Goal: Information Seeking & Learning: Check status

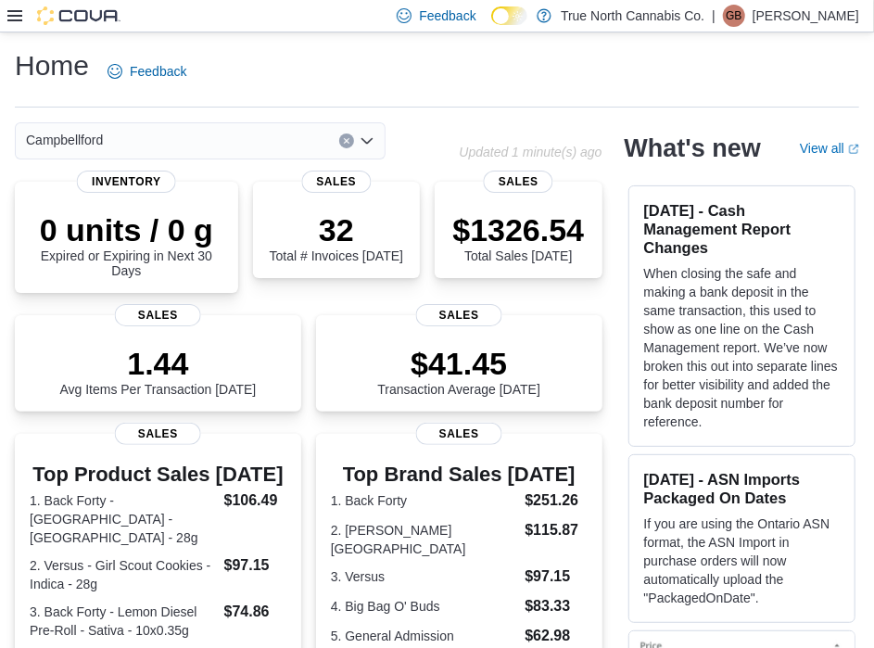
click at [18, 24] on div at bounding box center [63, 15] width 113 height 19
click at [16, 19] on icon at bounding box center [14, 15] width 15 height 11
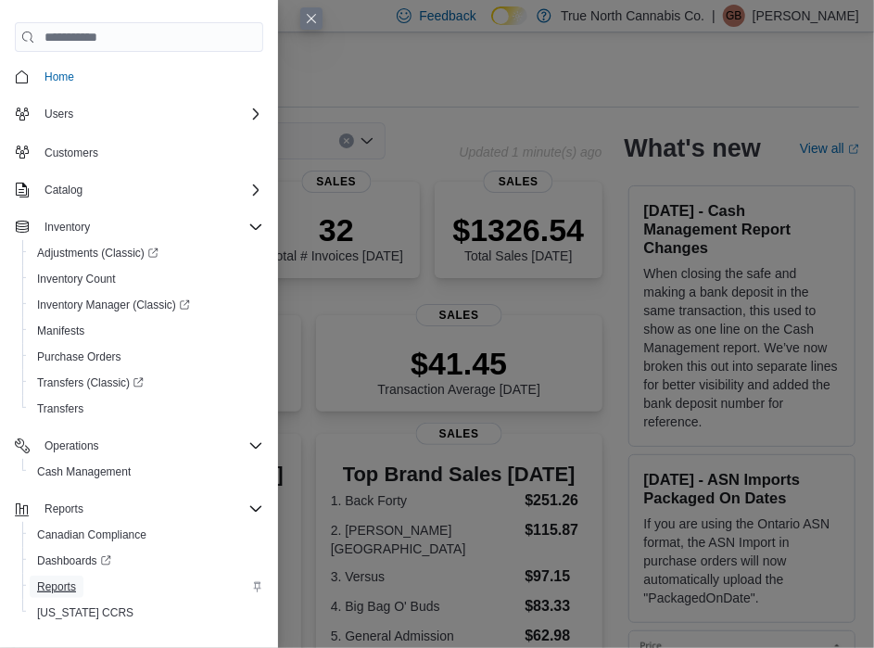
click at [62, 591] on span "Reports" at bounding box center [56, 586] width 39 height 15
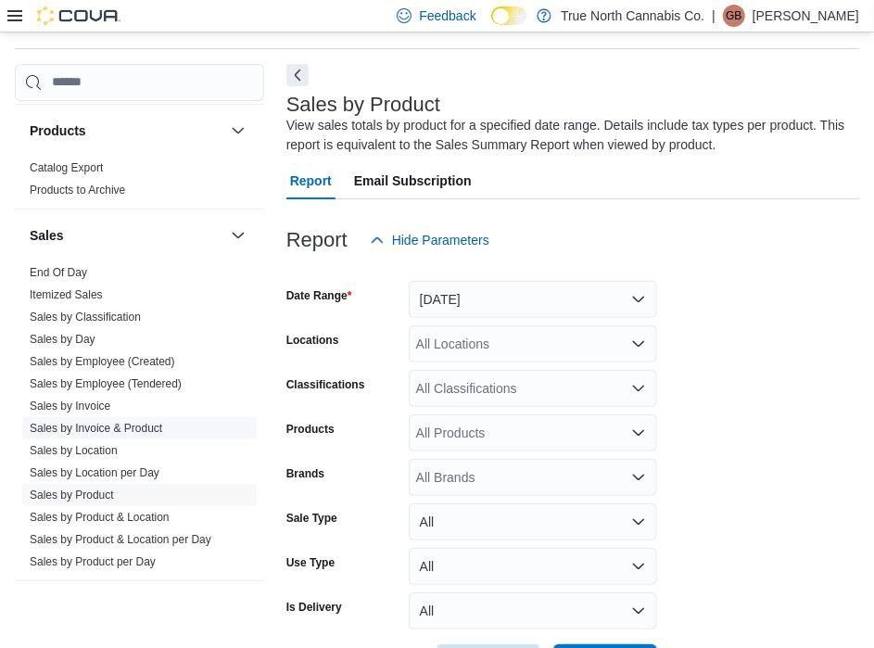
scroll to position [1182, 0]
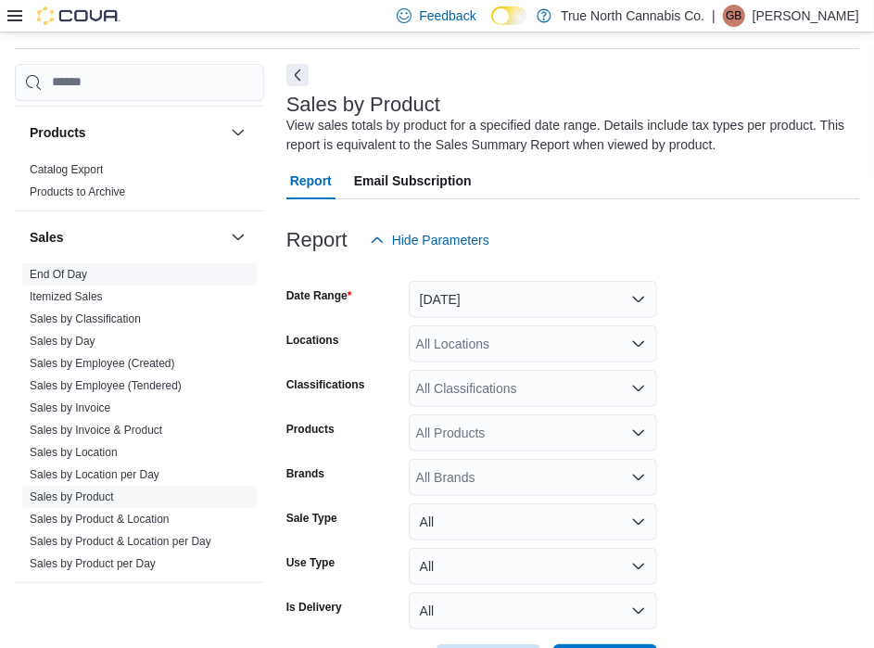
click at [60, 267] on span "End Of Day" at bounding box center [58, 274] width 57 height 15
click at [65, 270] on link "End Of Day" at bounding box center [58, 274] width 57 height 13
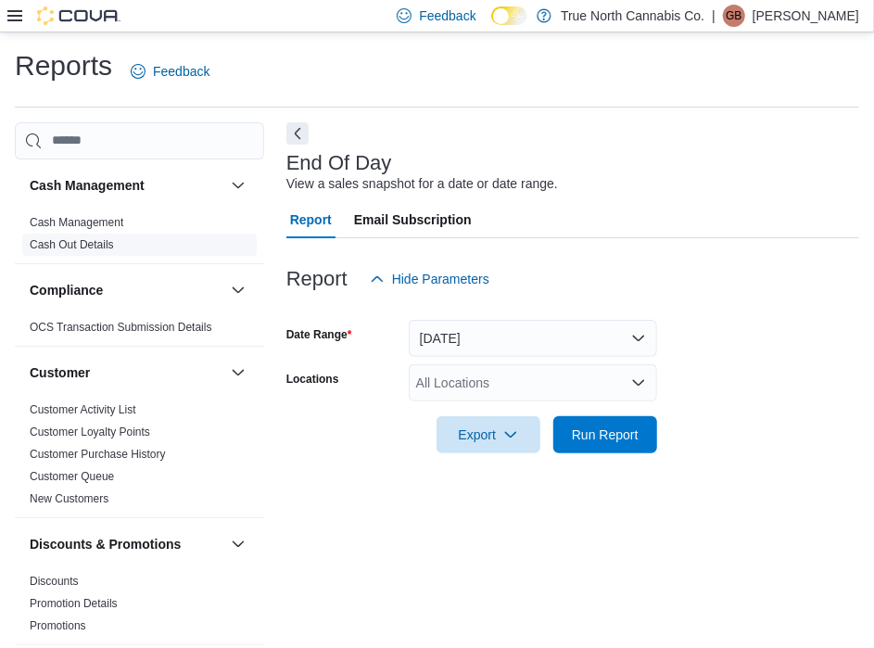
click at [79, 248] on link "Cash Out Details" at bounding box center [72, 244] width 84 height 13
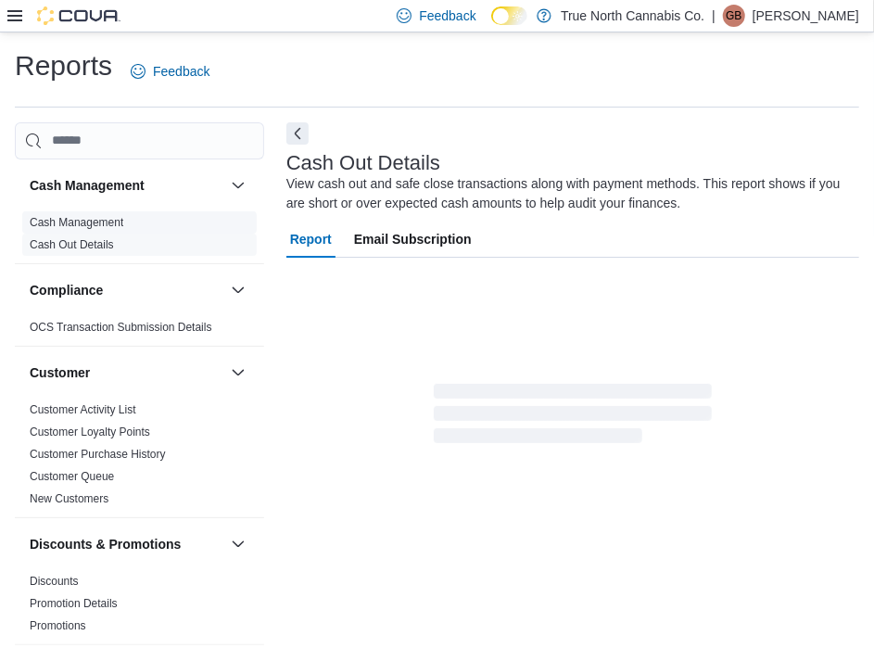
scroll to position [9, 0]
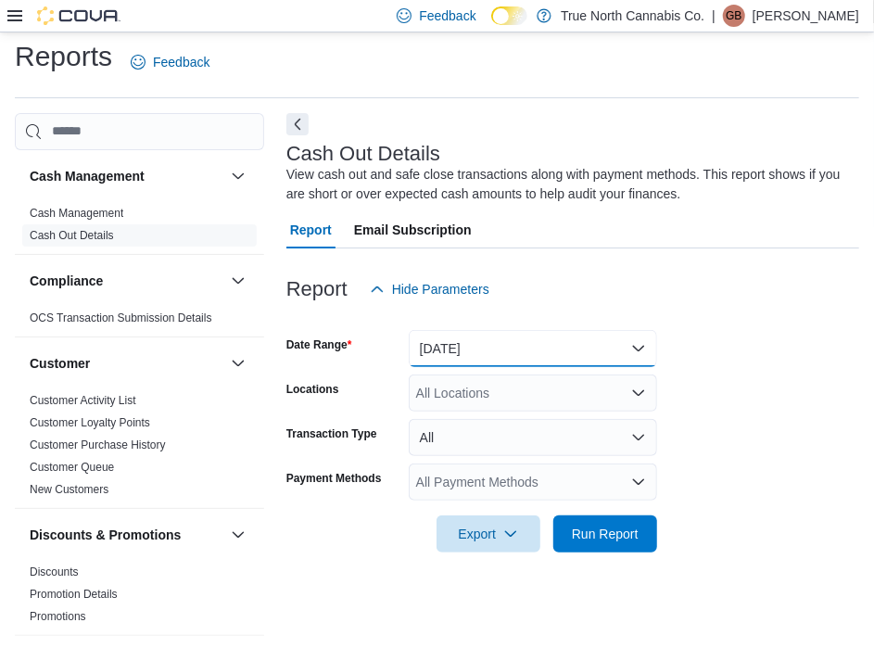
click at [549, 343] on button "Today" at bounding box center [533, 348] width 248 height 37
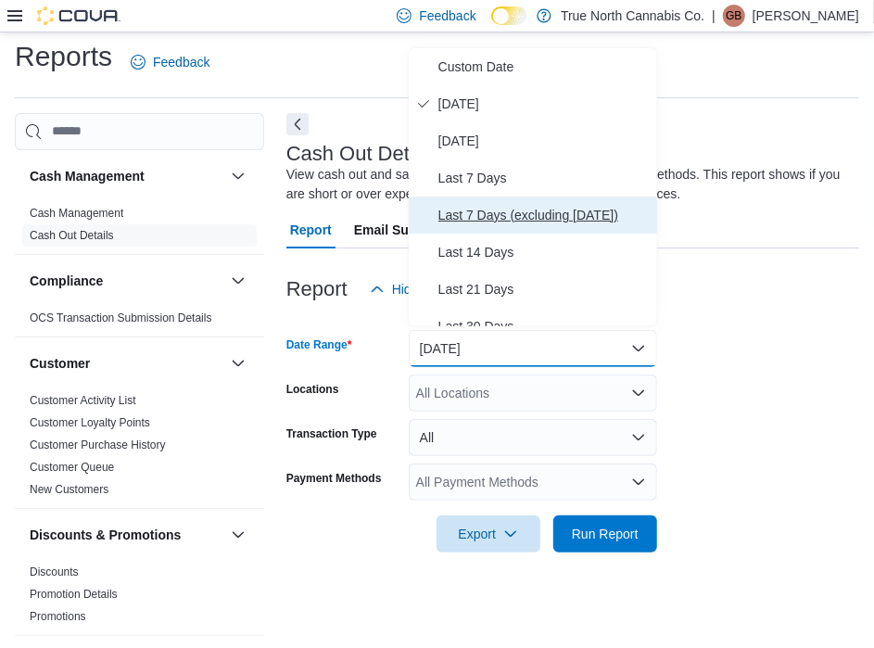
click at [500, 204] on span "Last 7 Days (excluding today)" at bounding box center [543, 215] width 211 height 22
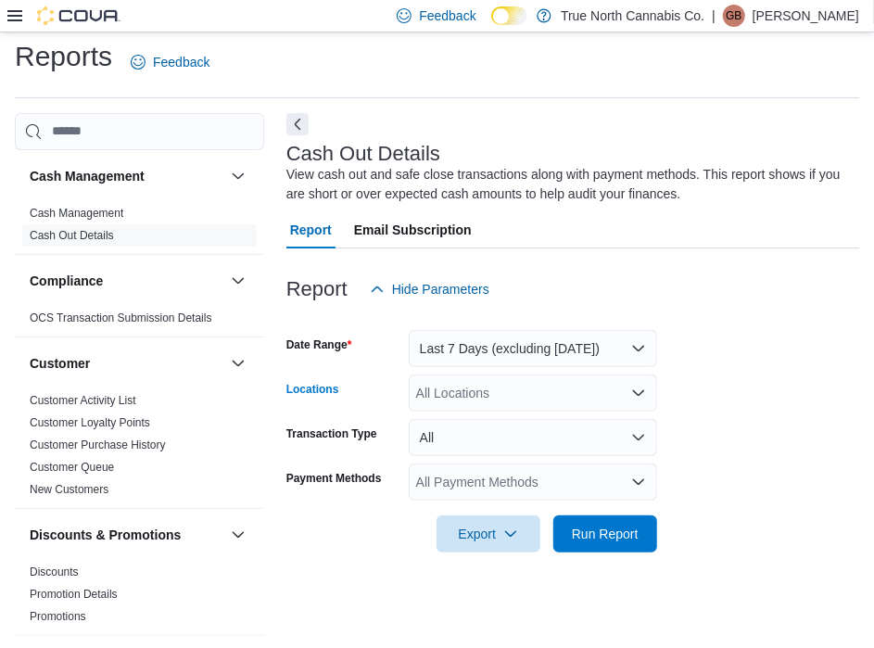
click at [528, 393] on div "All Locations" at bounding box center [533, 393] width 248 height 37
type input "****"
click at [512, 419] on span "Campbellford" at bounding box center [487, 421] width 77 height 19
click at [718, 471] on form "Date Range Last 7 Days (excluding today) Locations Campbellford Transaction Typ…" at bounding box center [572, 430] width 573 height 245
click at [545, 419] on button "All" at bounding box center [533, 437] width 248 height 37
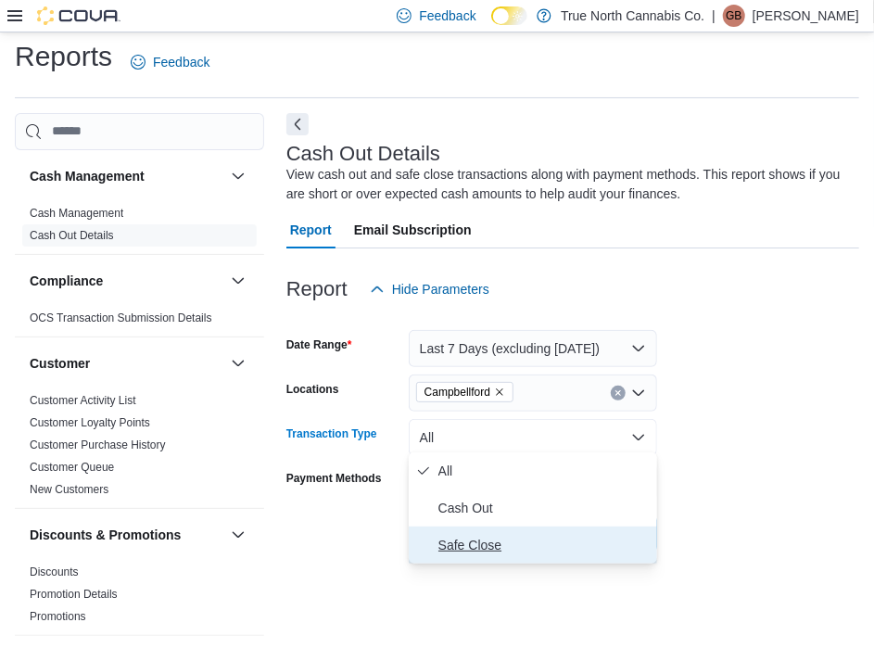
click at [470, 544] on span "Safe Close" at bounding box center [543, 545] width 211 height 22
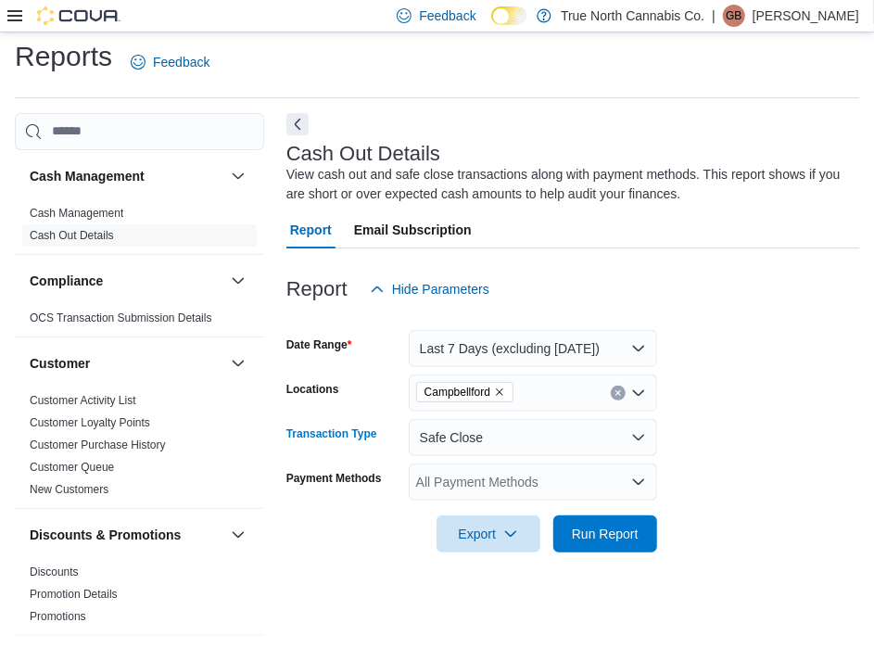
click at [561, 478] on div "All Payment Methods" at bounding box center [533, 482] width 248 height 37
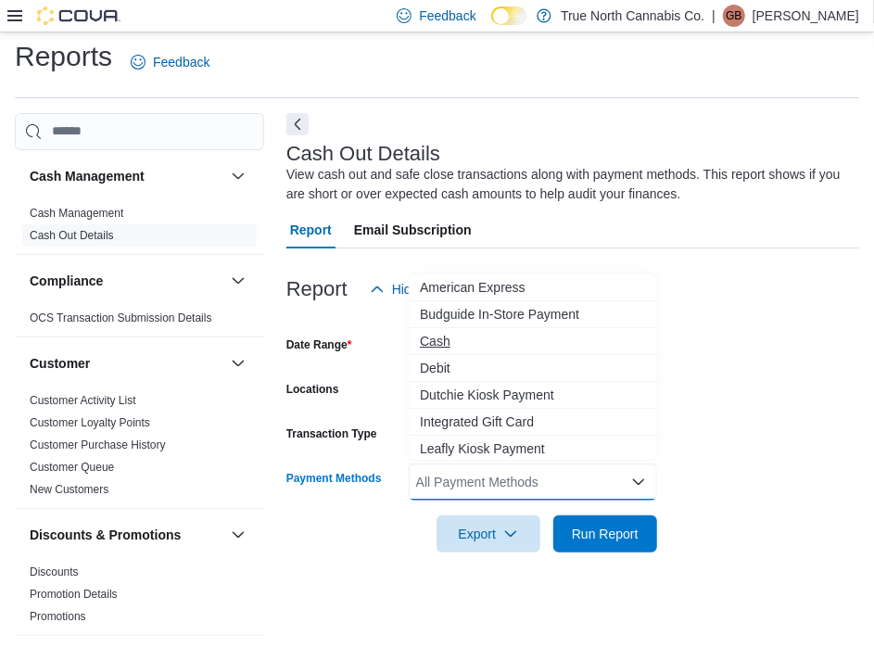
click at [498, 342] on span "Cash" at bounding box center [533, 341] width 226 height 19
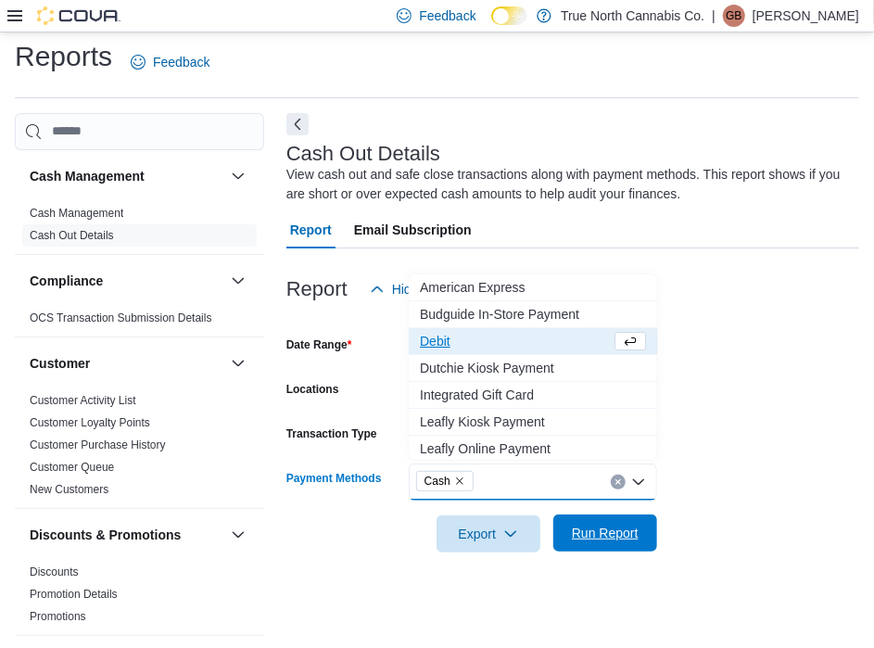
click at [605, 537] on span "Run Report" at bounding box center [606, 533] width 82 height 37
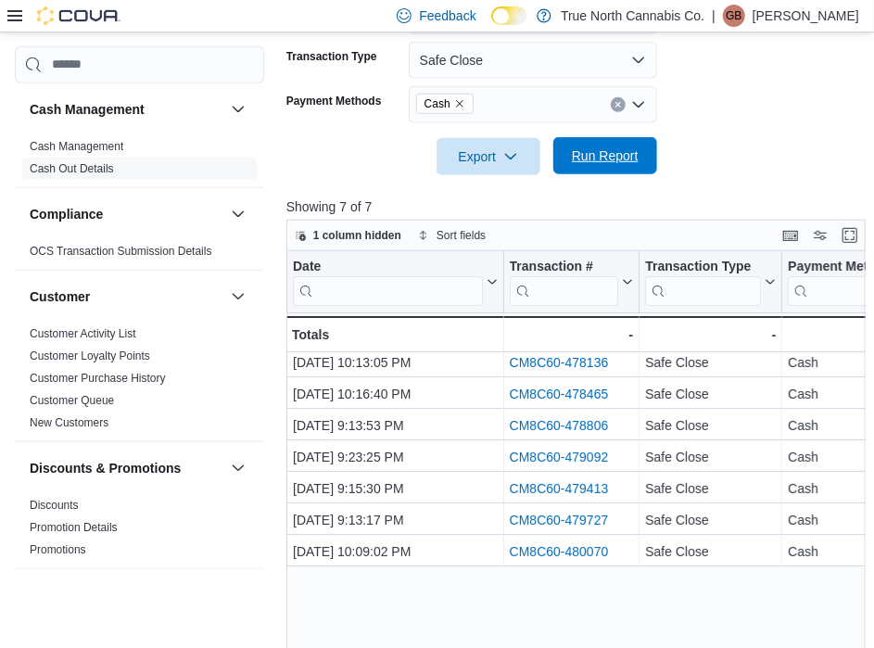
scroll to position [388, 0]
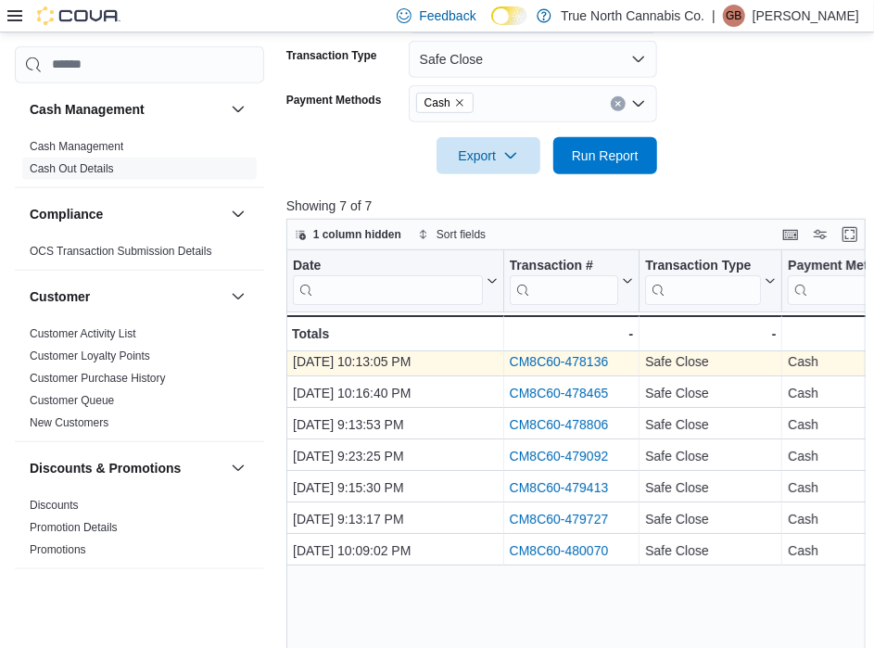
click at [558, 358] on link "CM8C60-478136" at bounding box center [558, 361] width 99 height 15
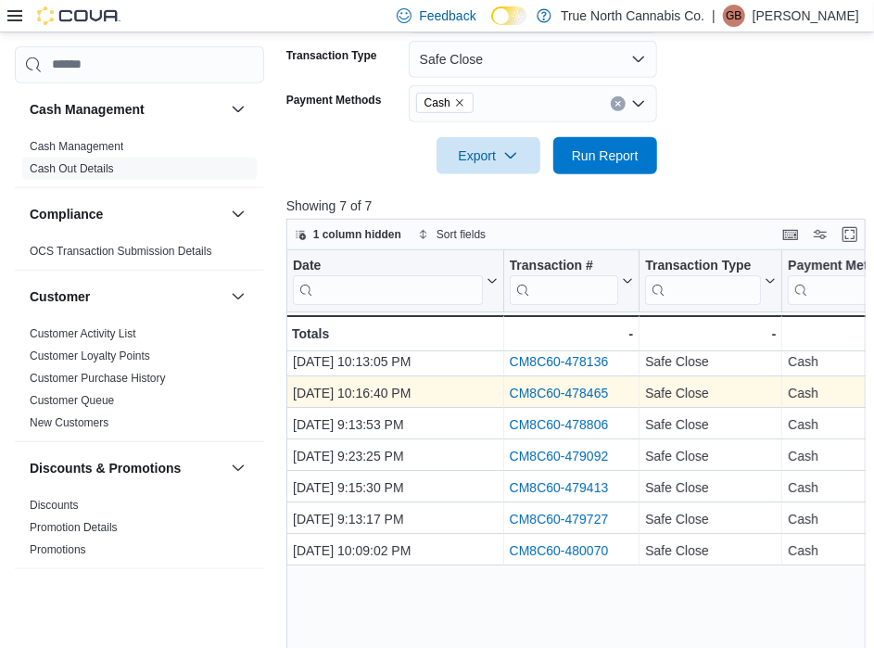
click at [549, 396] on div "CM8C60-478465" at bounding box center [571, 393] width 124 height 22
click at [549, 387] on link "CM8C60-478465" at bounding box center [558, 393] width 99 height 15
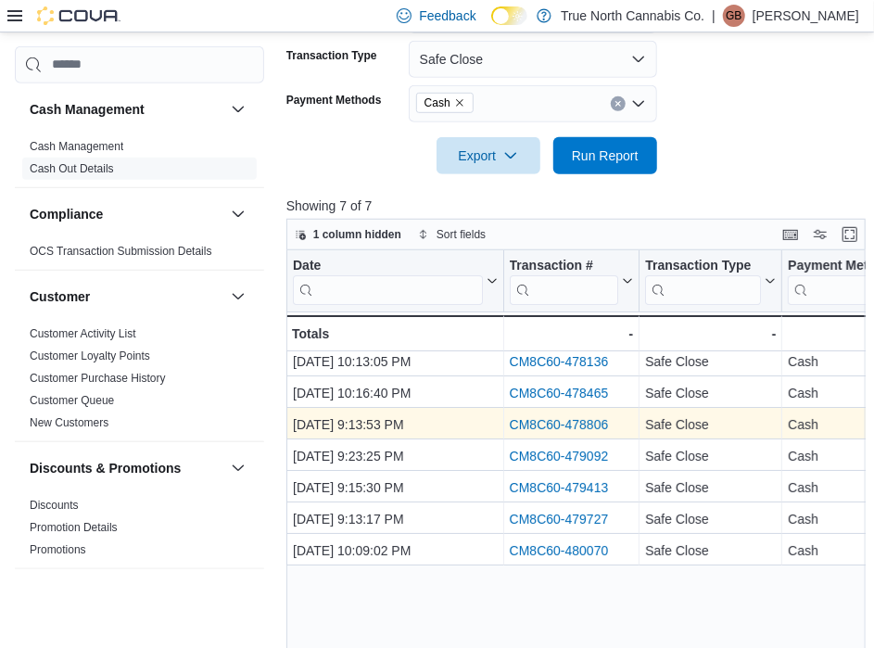
click at [547, 417] on link "CM8C60-478806" at bounding box center [558, 424] width 99 height 15
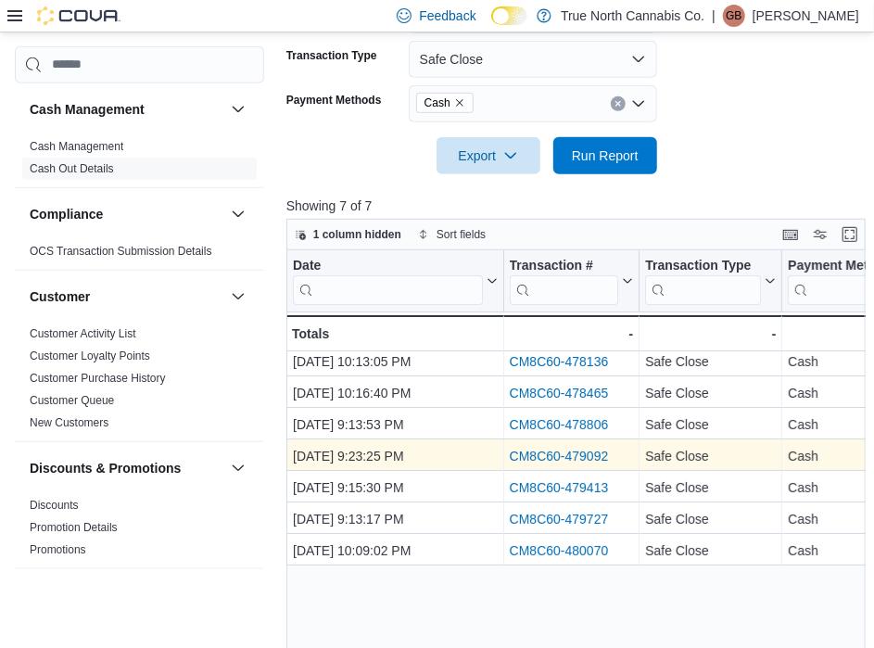
click at [550, 453] on link "CM8C60-479092" at bounding box center [558, 456] width 99 height 15
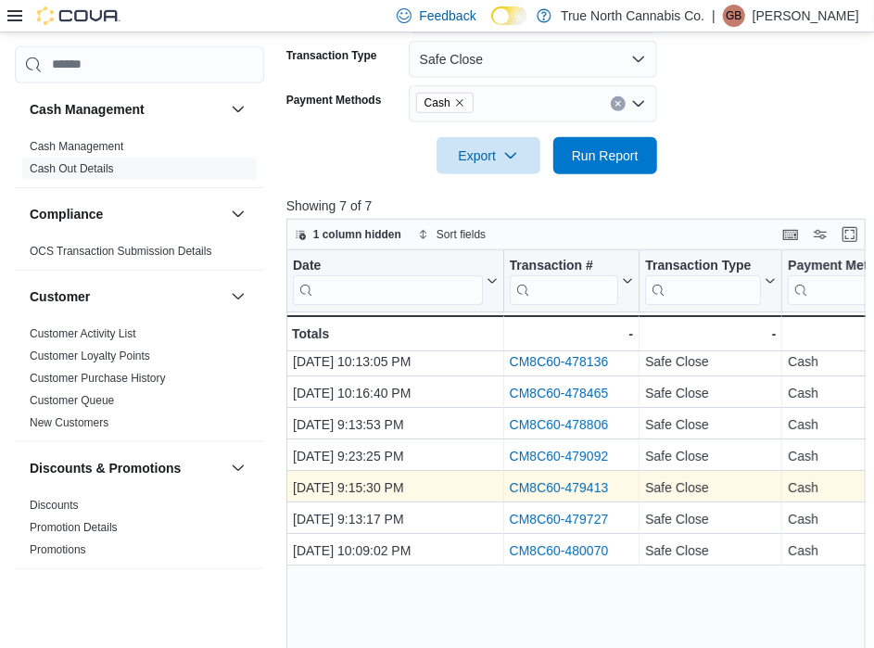
click at [549, 485] on link "CM8C60-479413" at bounding box center [558, 487] width 99 height 15
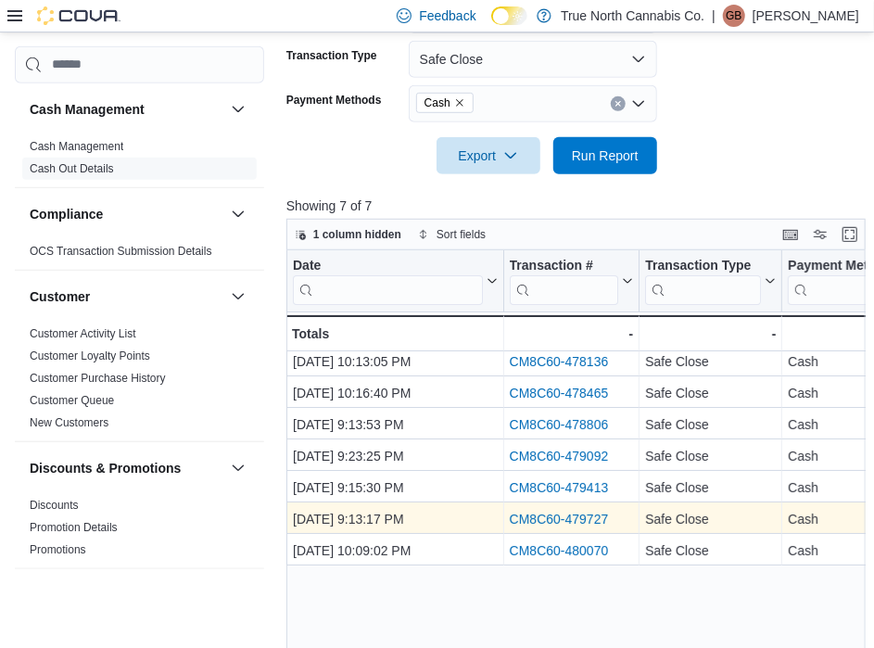
click at [542, 512] on link "CM8C60-479727" at bounding box center [558, 519] width 99 height 15
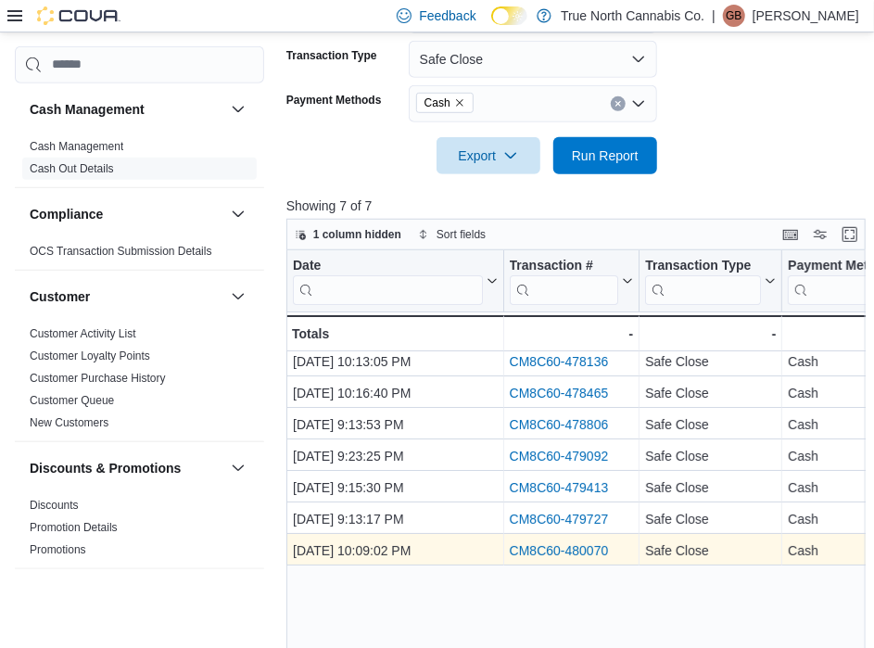
click at [539, 545] on link "CM8C60-480070" at bounding box center [558, 550] width 99 height 15
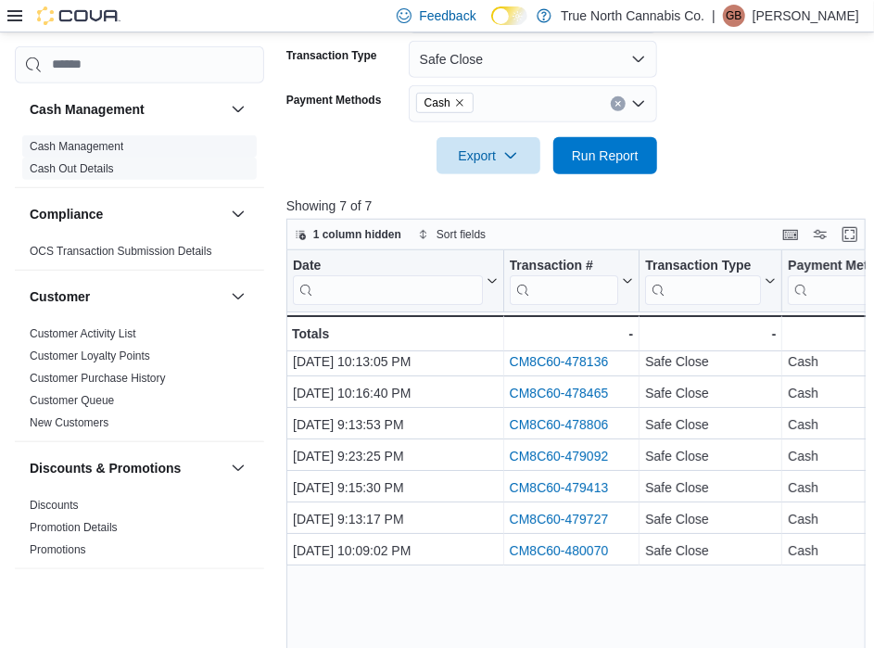
click at [79, 152] on span "Cash Management" at bounding box center [77, 146] width 94 height 15
click at [79, 142] on link "Cash Management" at bounding box center [77, 146] width 94 height 13
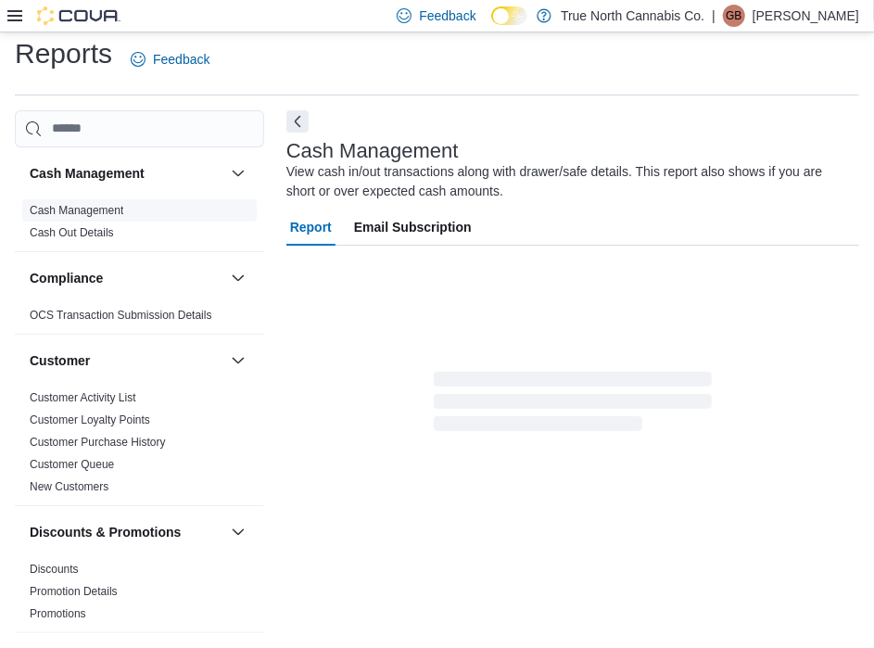
scroll to position [9, 0]
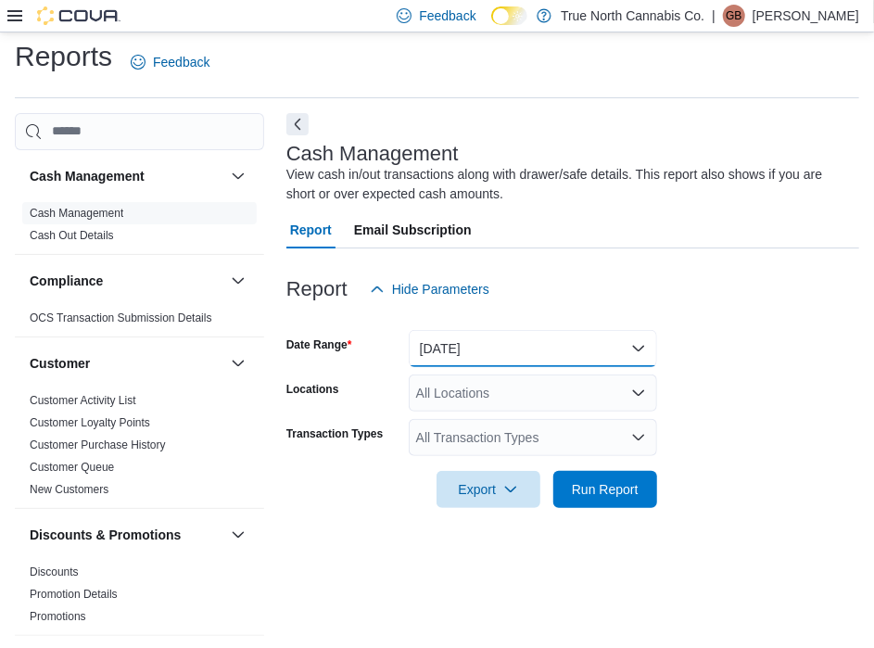
click at [496, 346] on button "Today" at bounding box center [533, 348] width 248 height 37
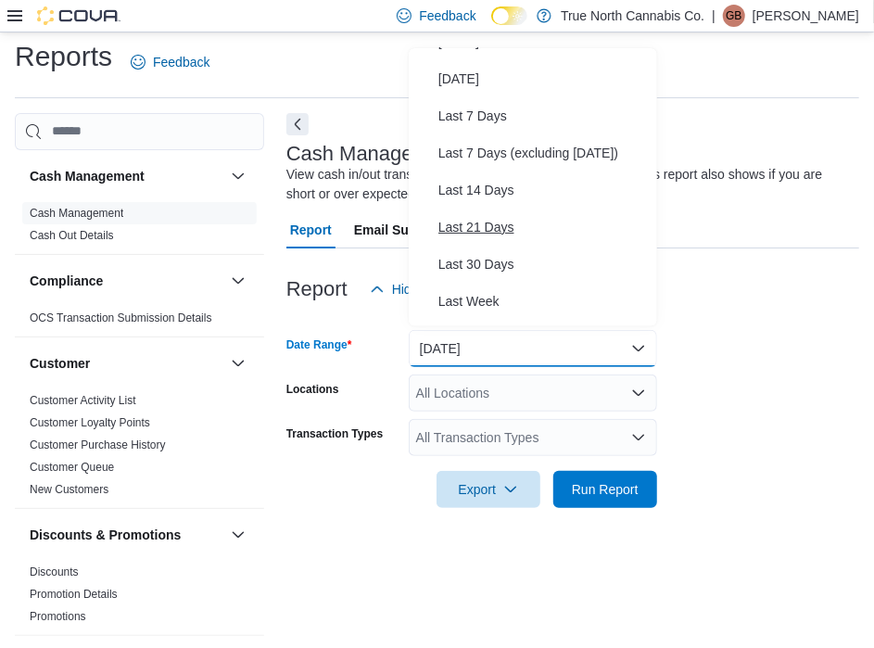
scroll to position [65, 0]
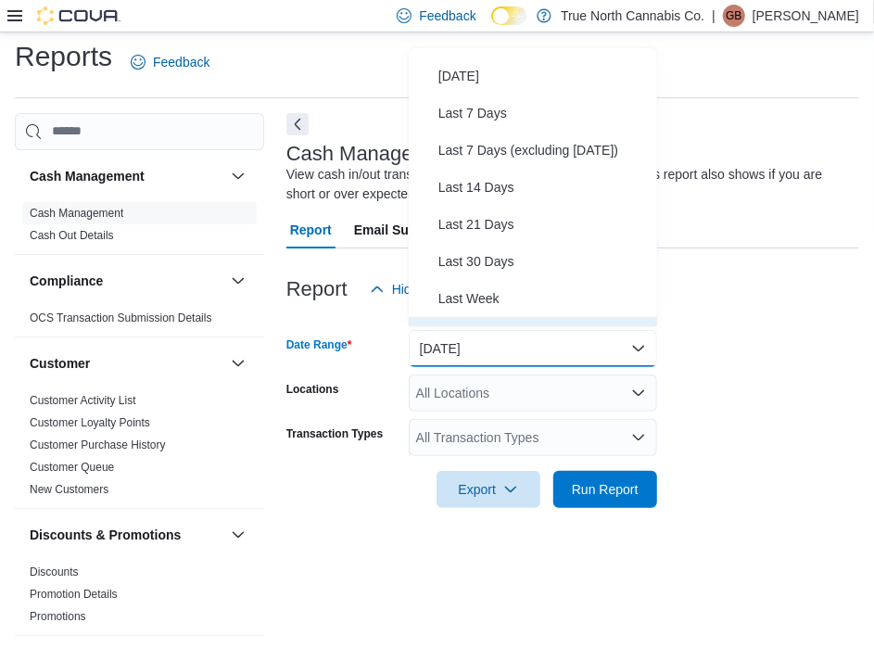
click at [477, 324] on span "Last Month" at bounding box center [543, 335] width 211 height 22
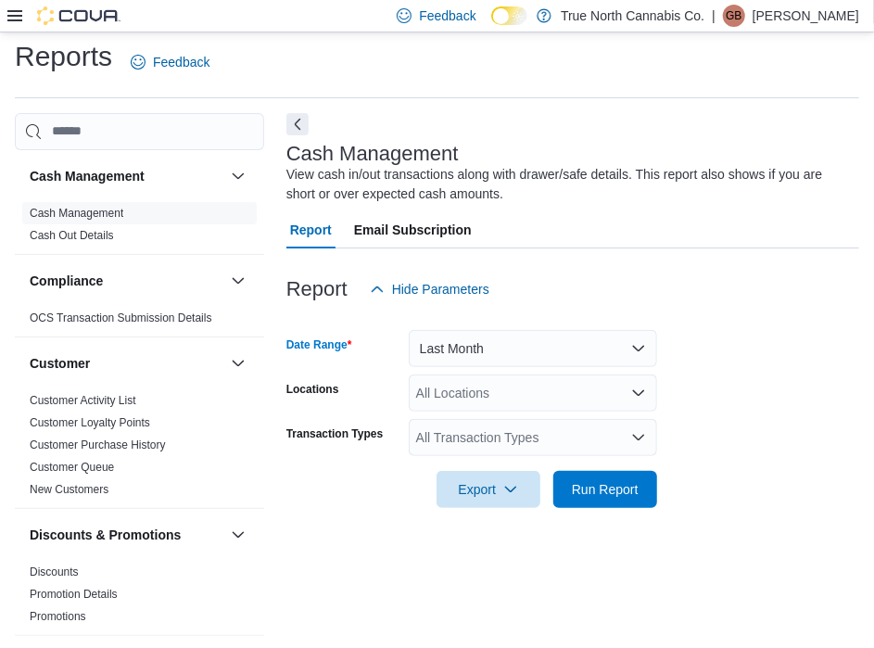
click at [496, 381] on div "All Locations" at bounding box center [533, 393] width 248 height 37
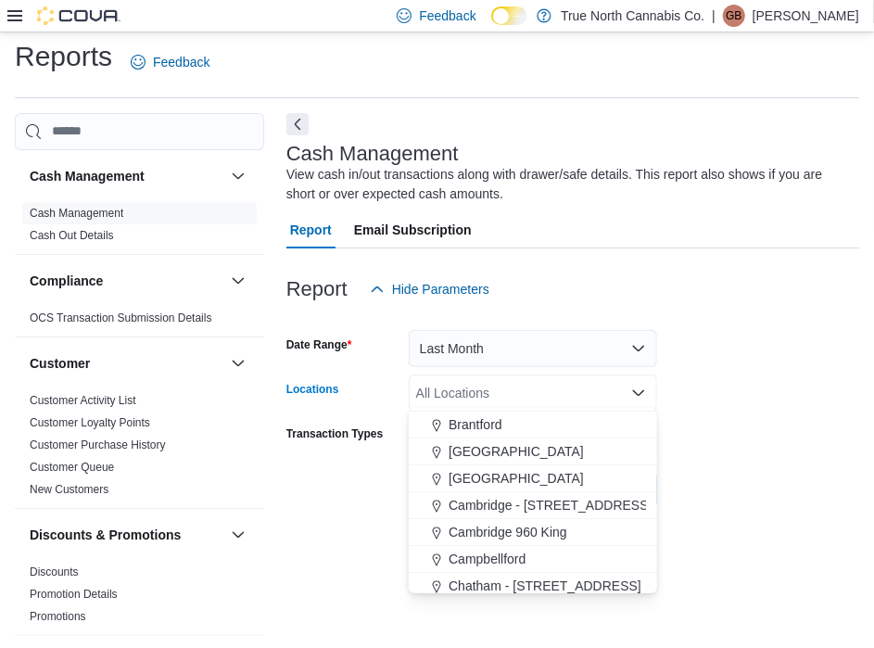
scroll to position [144, 0]
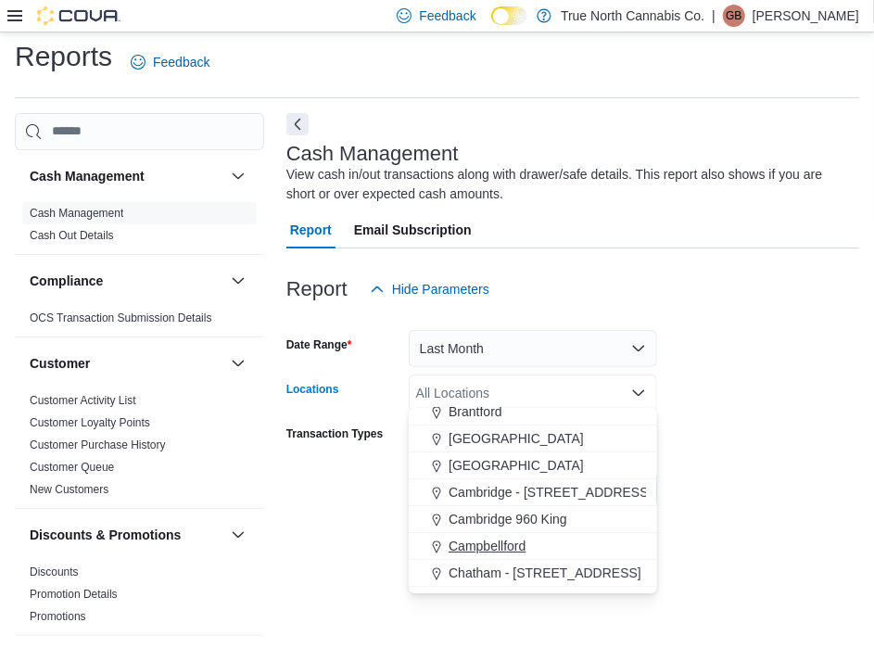
click at [499, 540] on span "Campbellford" at bounding box center [487, 546] width 77 height 19
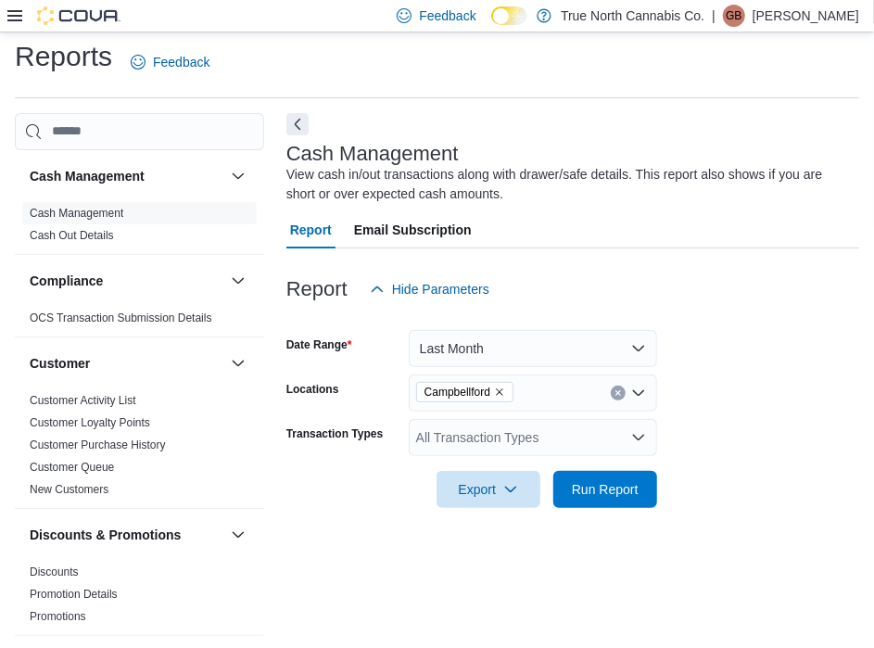
click at [748, 419] on form "Date Range Last Month Locations Campbellford Transaction Types All Transaction …" at bounding box center [572, 408] width 573 height 200
click at [565, 431] on div "All Transaction Types" at bounding box center [533, 437] width 248 height 37
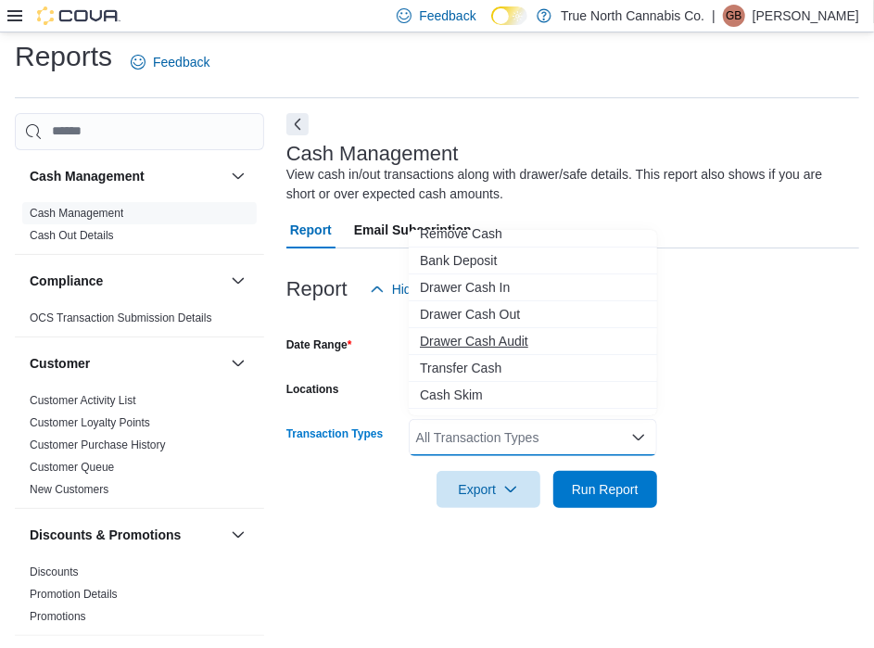
click at [504, 337] on span "Drawer Cash Audit" at bounding box center [533, 341] width 226 height 19
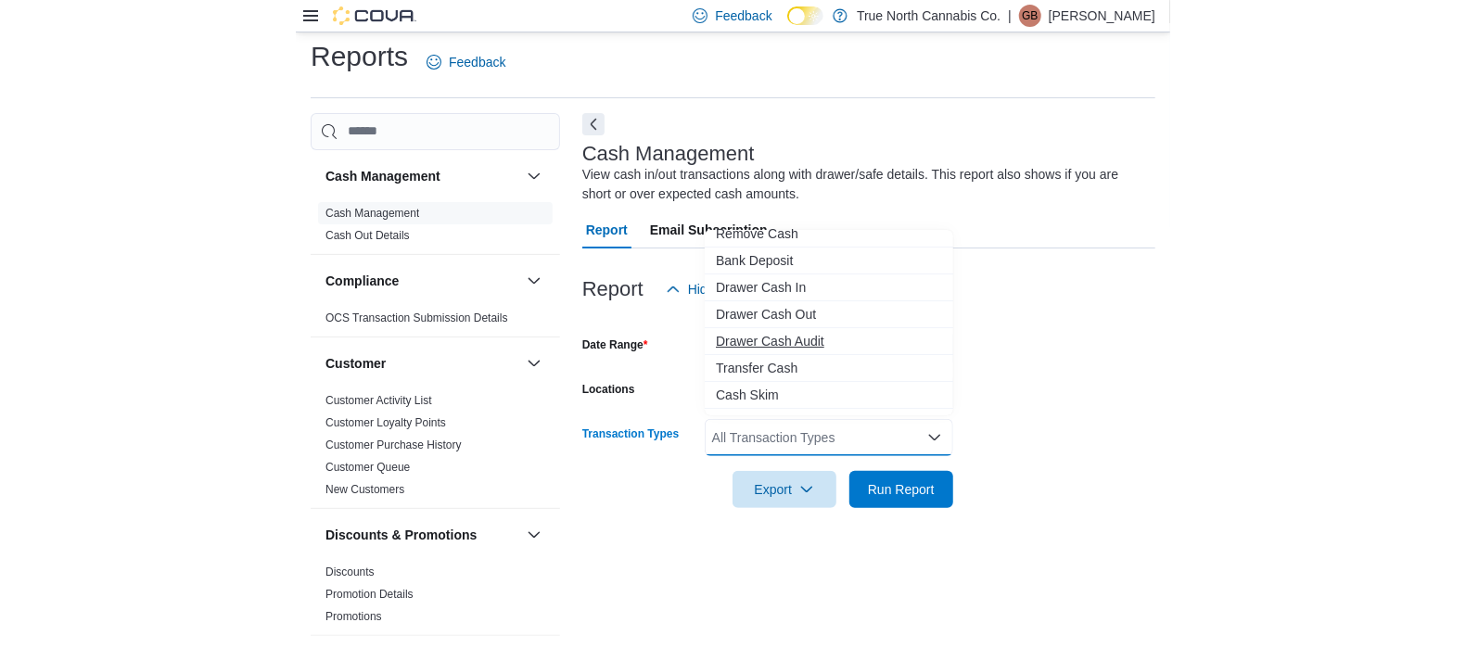
scroll to position [110, 0]
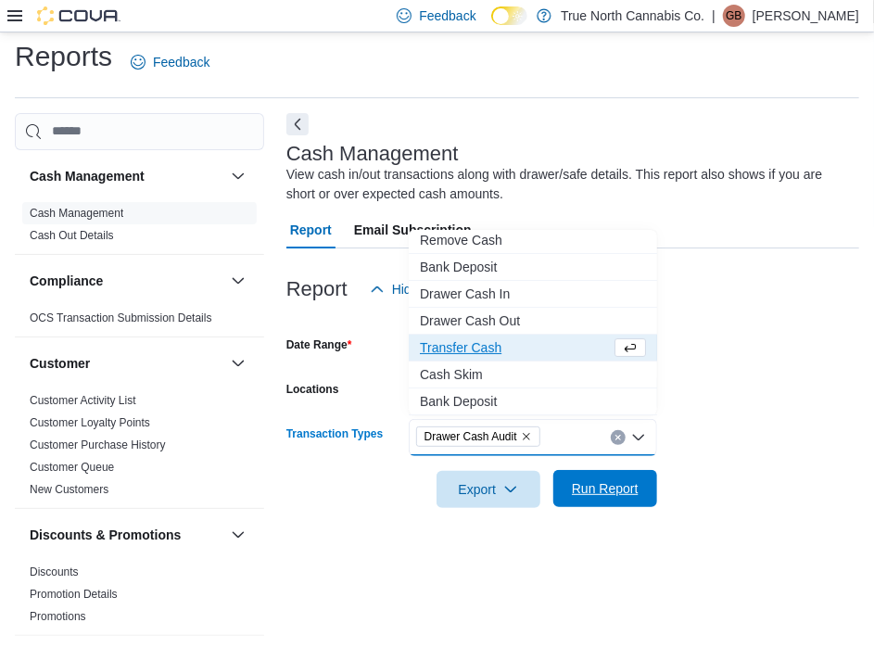
click at [630, 489] on span "Run Report" at bounding box center [605, 488] width 67 height 19
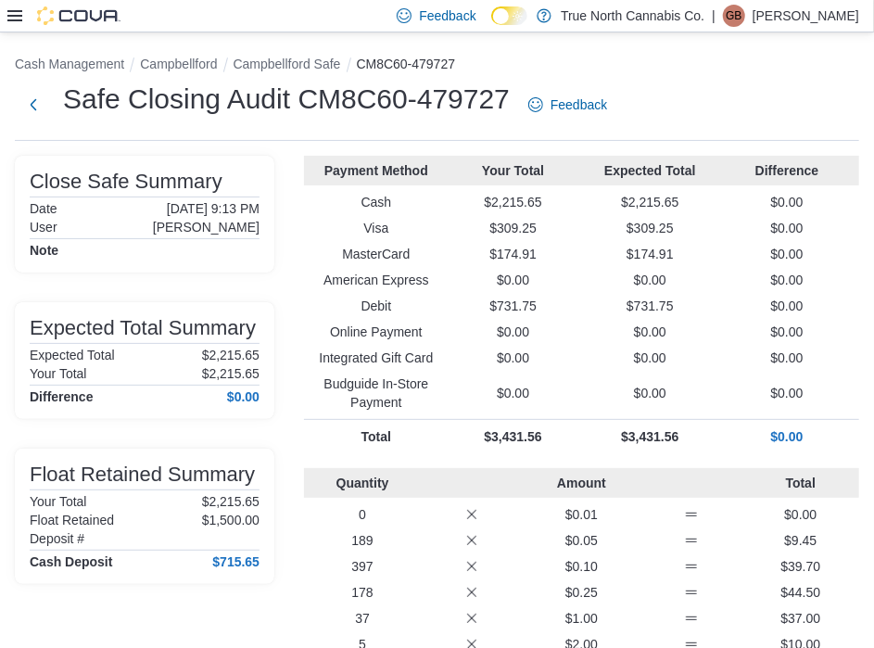
click at [19, 20] on icon at bounding box center [14, 15] width 15 height 11
